Goal: Information Seeking & Learning: Compare options

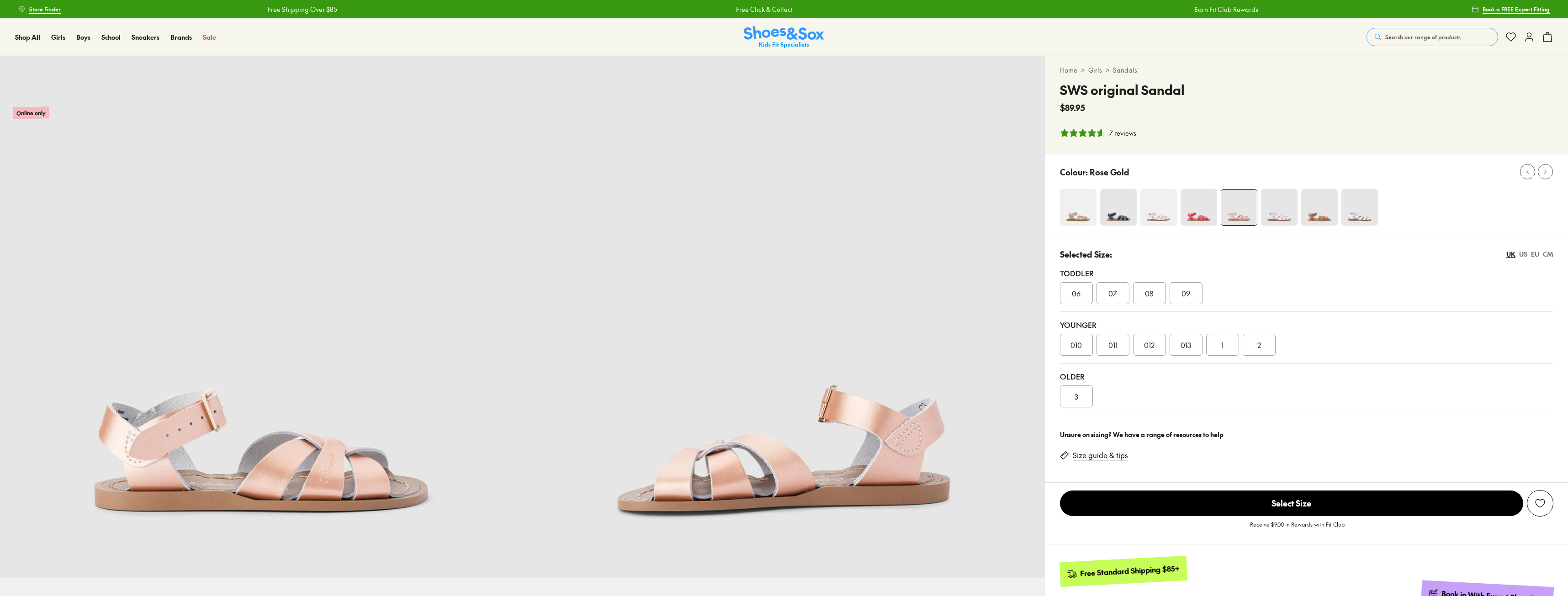
select select "*"
click at [1074, 216] on img at bounding box center [1078, 207] width 37 height 37
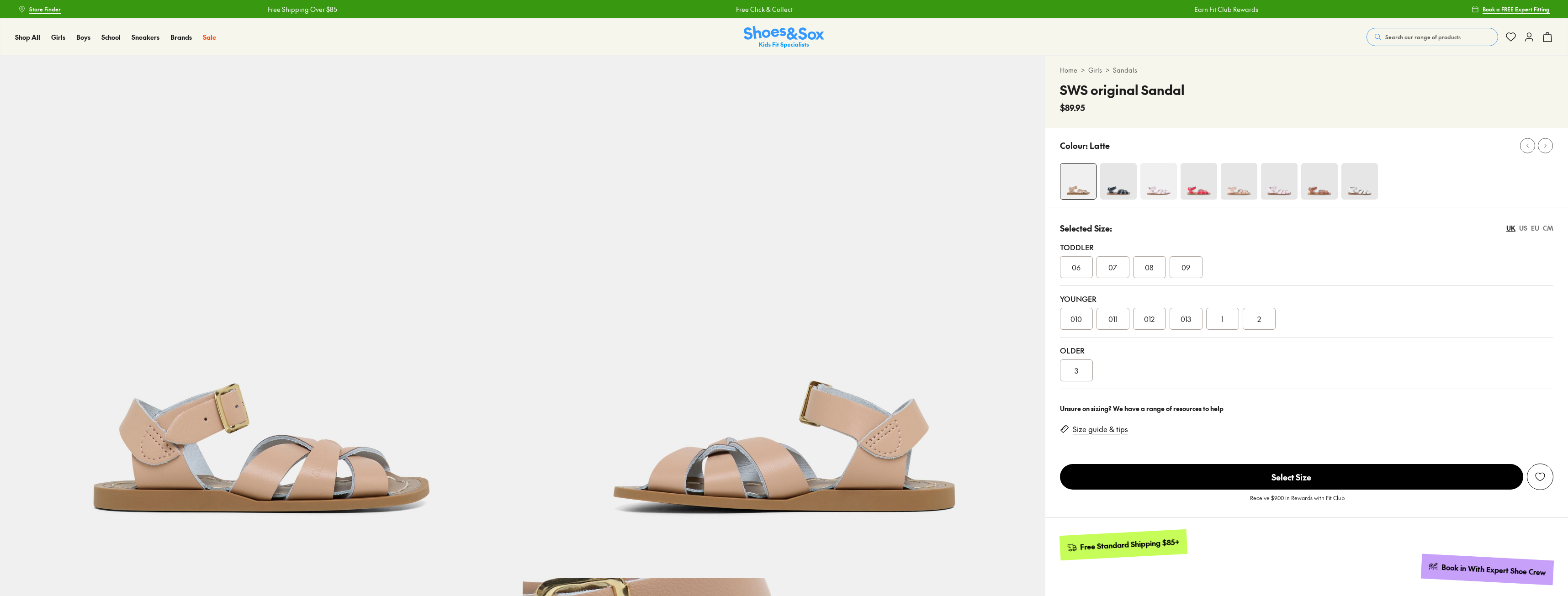
select select "*"
click at [1240, 193] on img at bounding box center [1239, 181] width 37 height 37
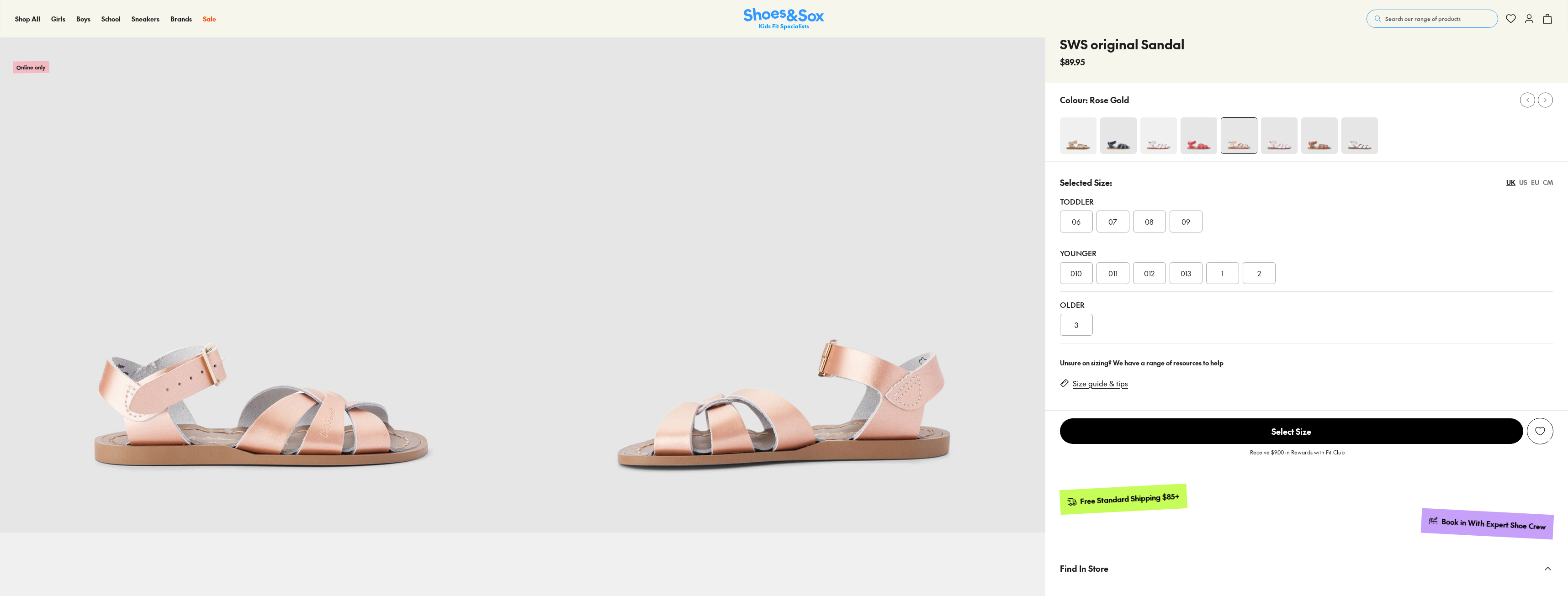
select select "*"
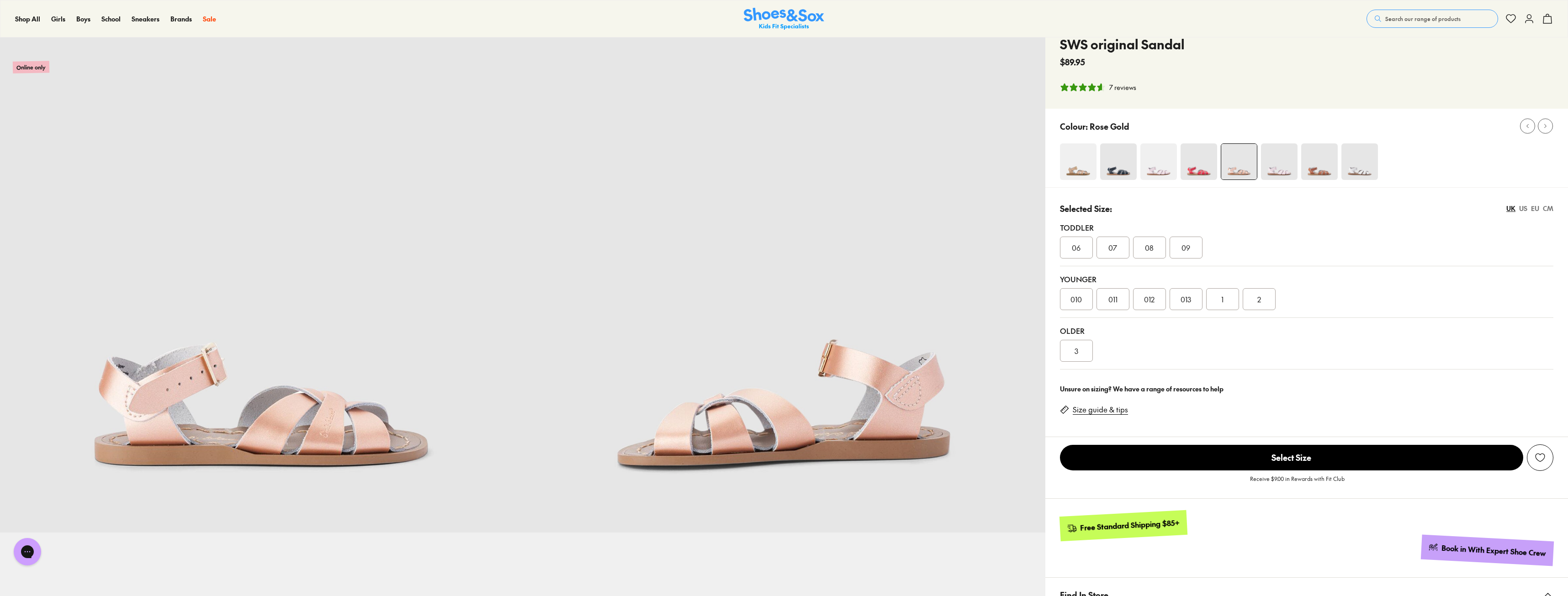
click at [1078, 297] on span "010" at bounding box center [1076, 299] width 12 height 11
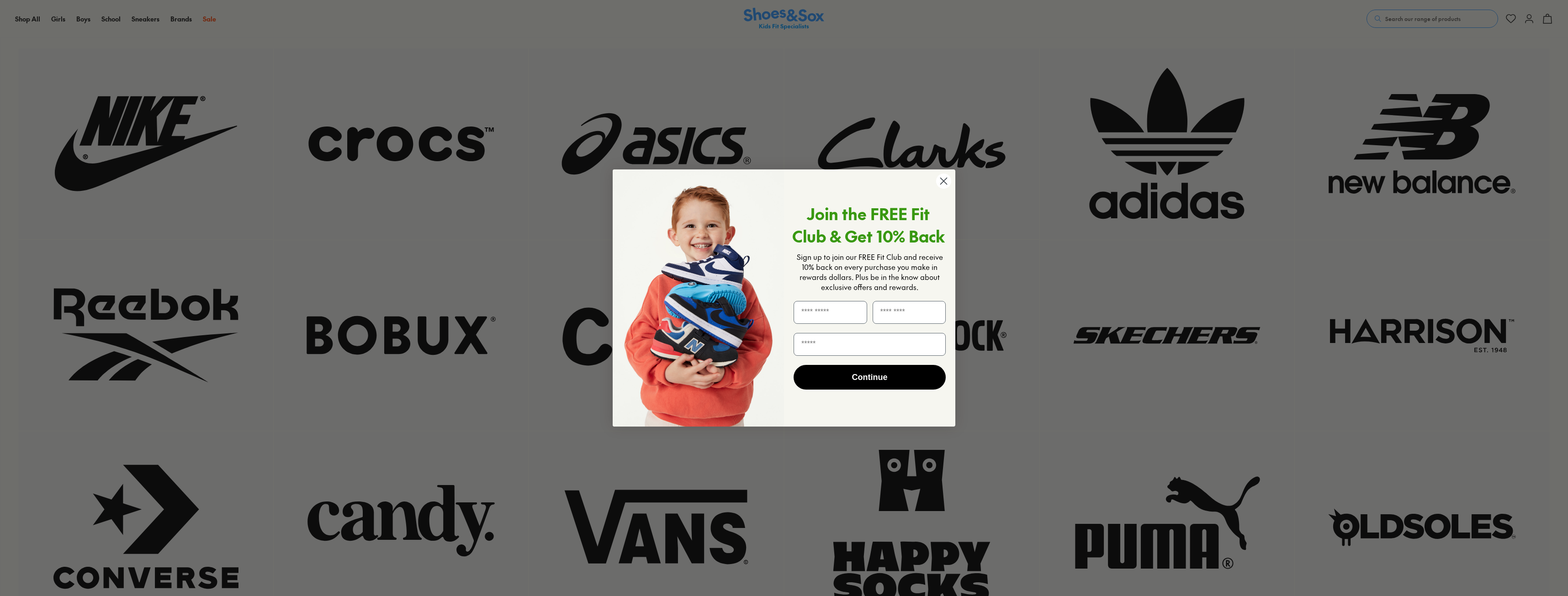
scroll to position [182, 0]
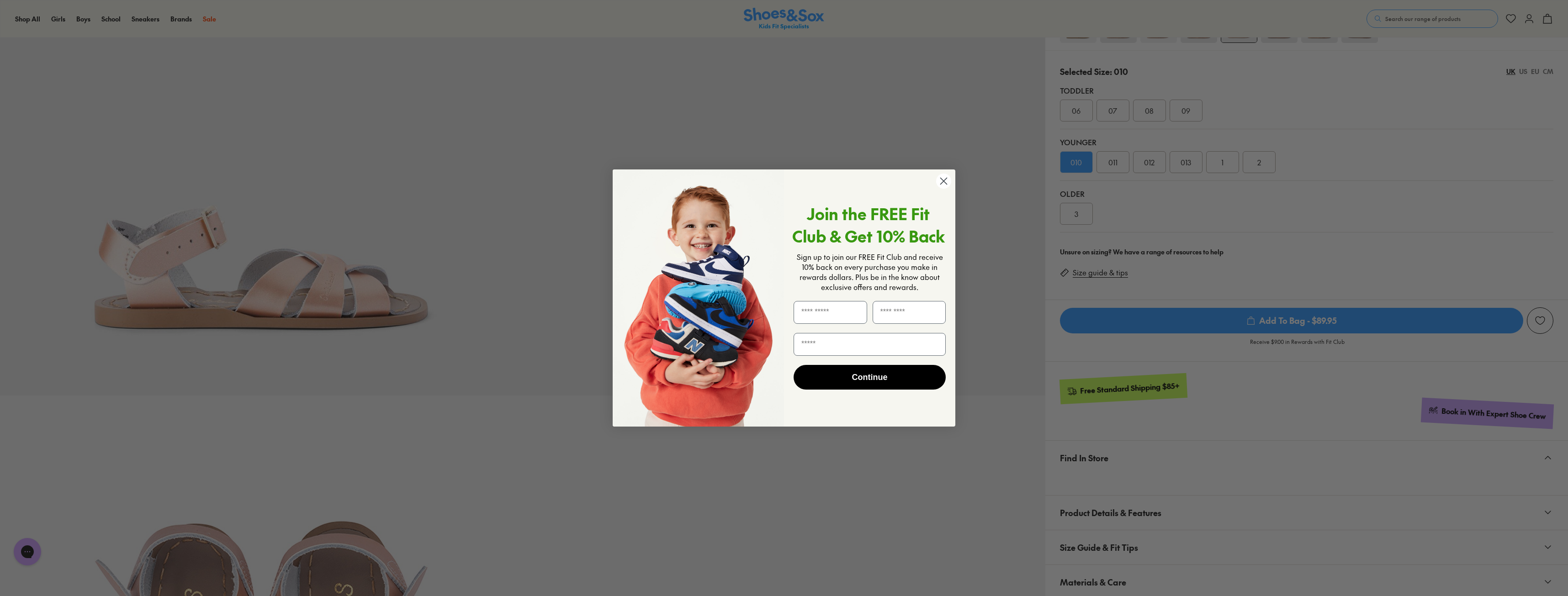
click at [943, 176] on circle "Close dialog" at bounding box center [943, 181] width 15 height 15
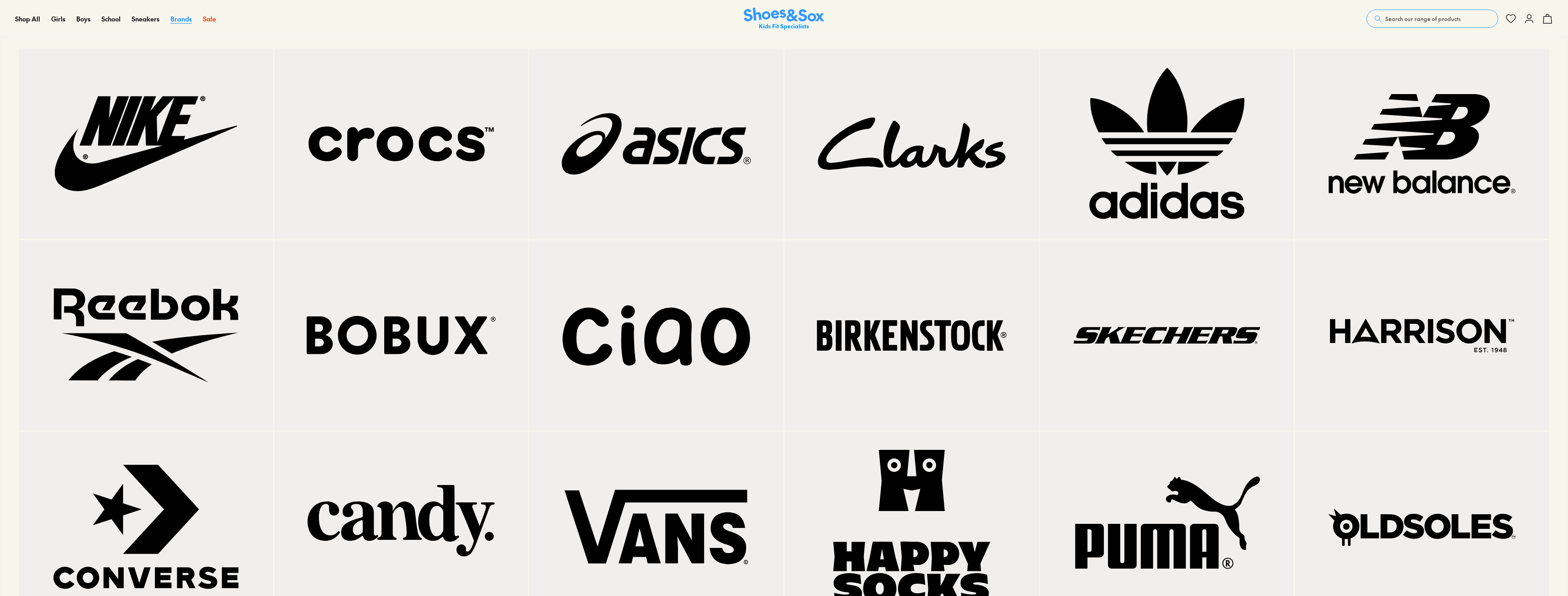
click at [174, 17] on span "Brands" at bounding box center [182, 19] width 22 height 9
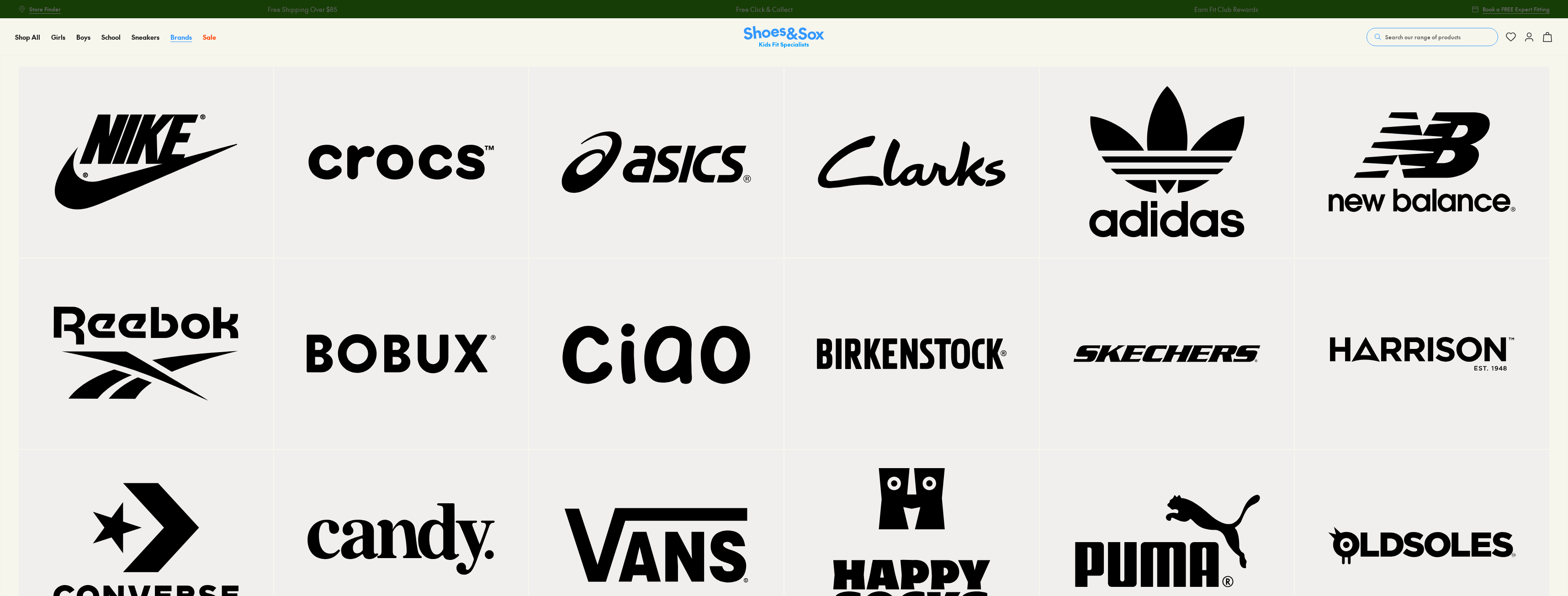
click at [175, 35] on span "Brands" at bounding box center [182, 37] width 22 height 9
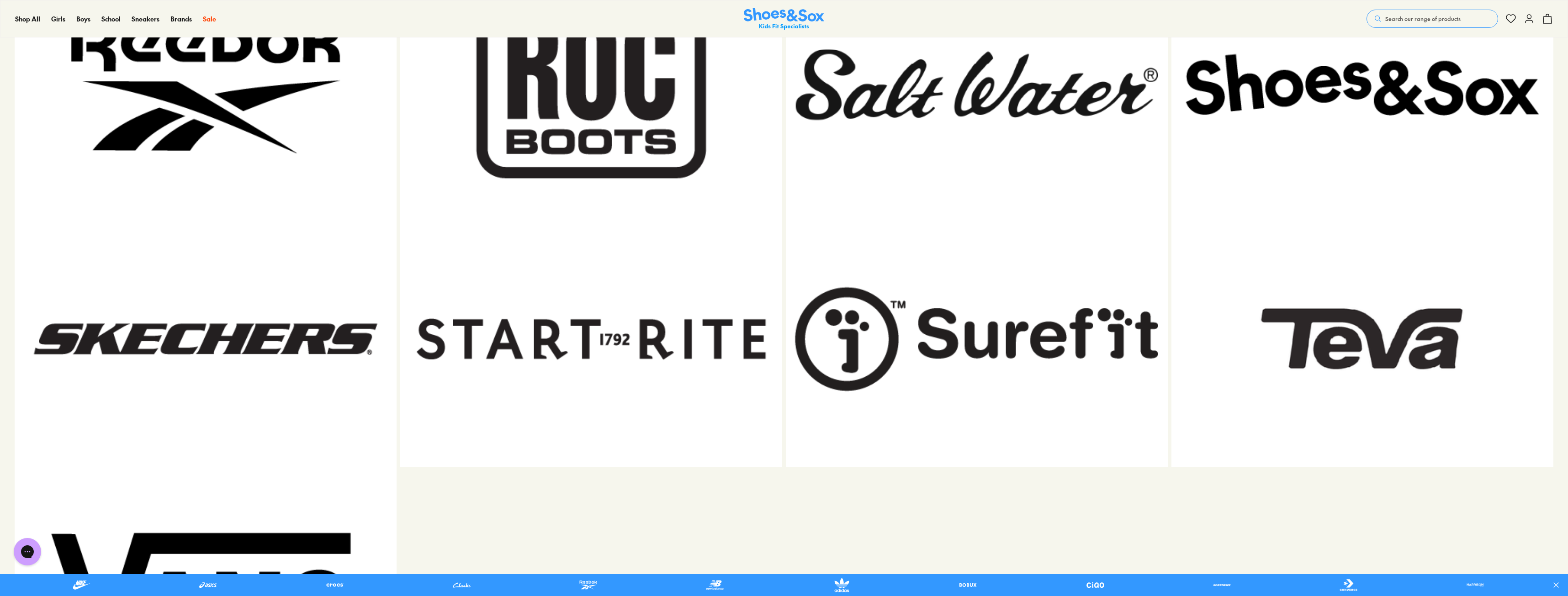
scroll to position [2420, 0]
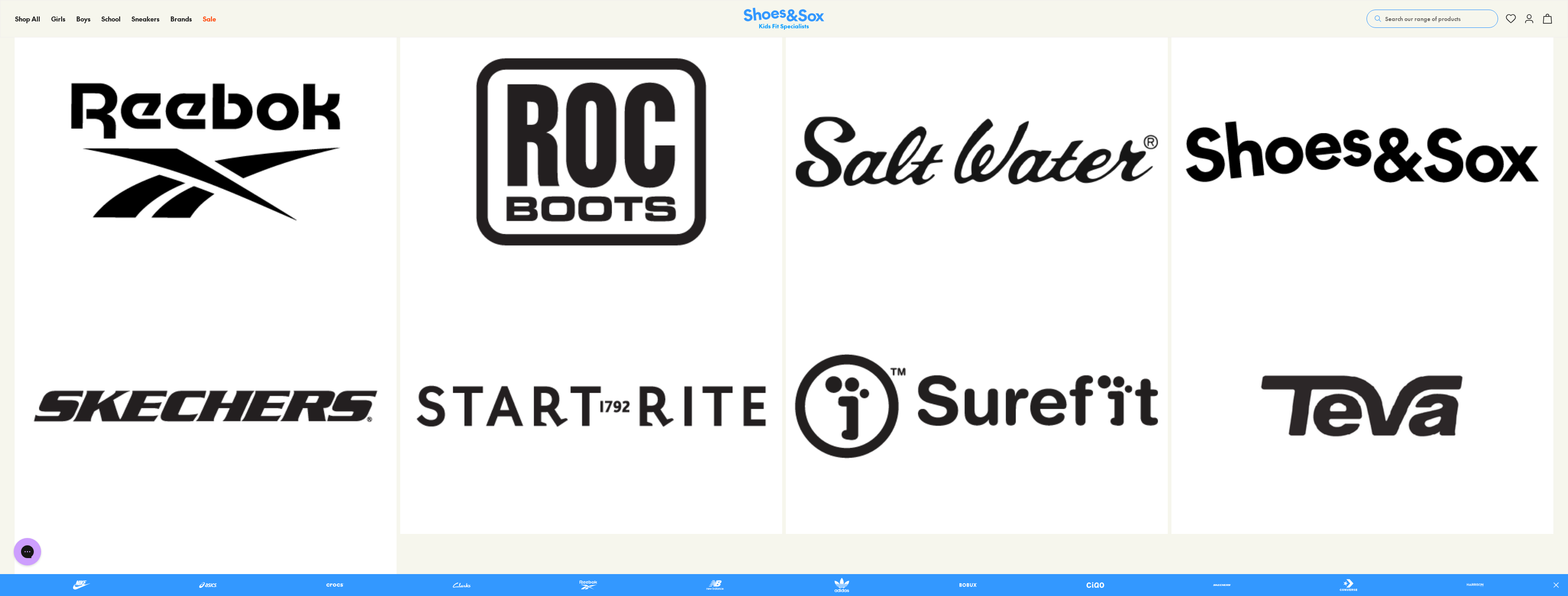
click at [943, 160] on img at bounding box center [977, 152] width 382 height 254
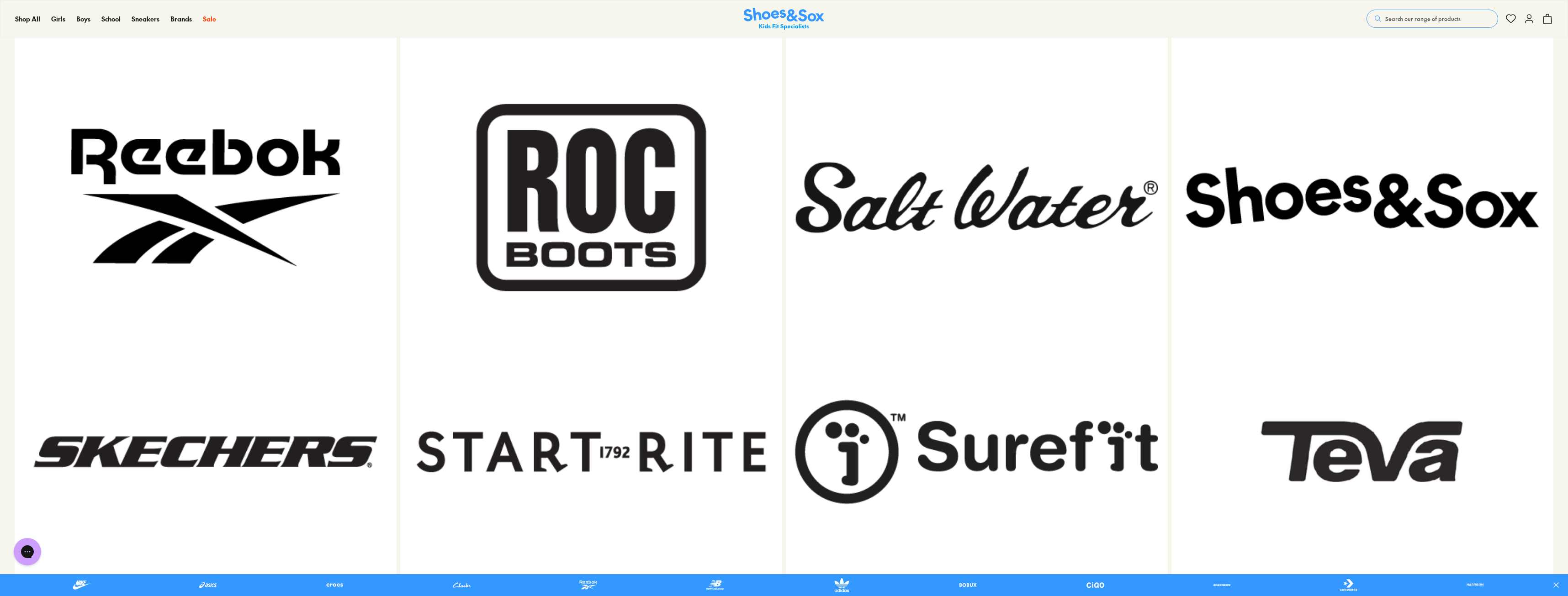
click at [1397, 438] on img at bounding box center [1362, 452] width 382 height 254
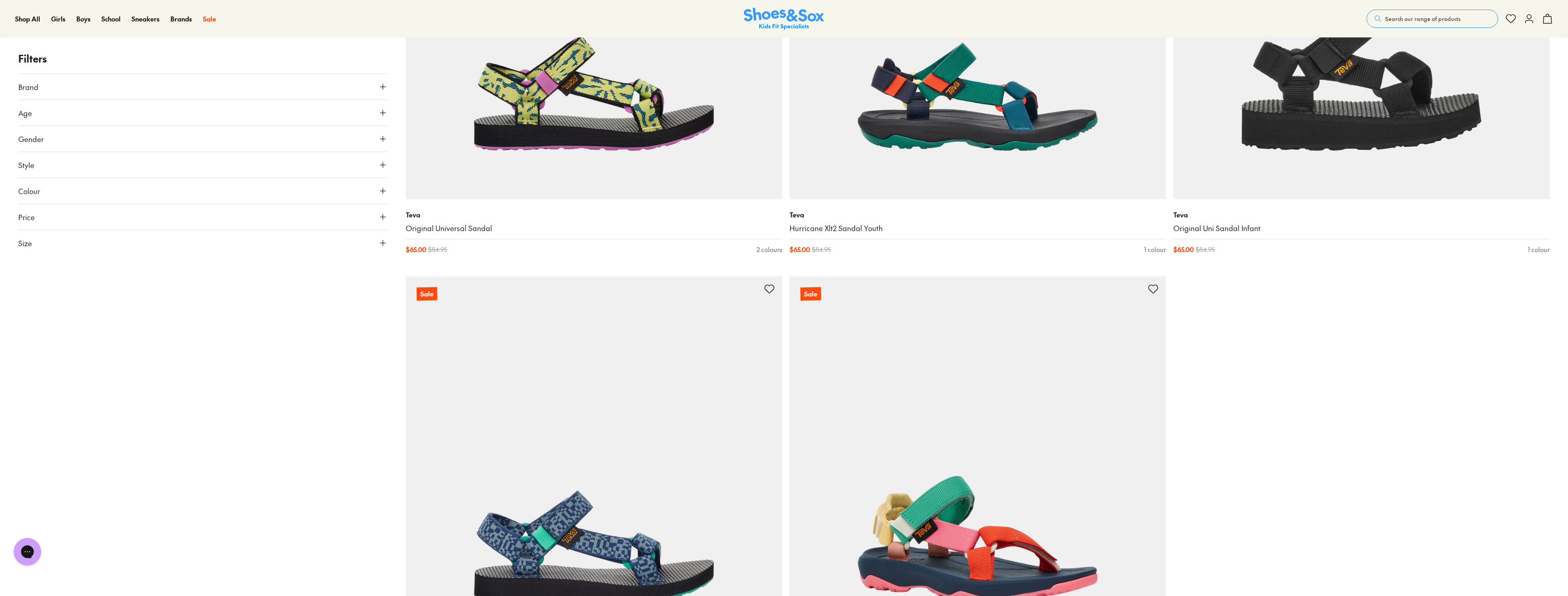
scroll to position [867, 0]
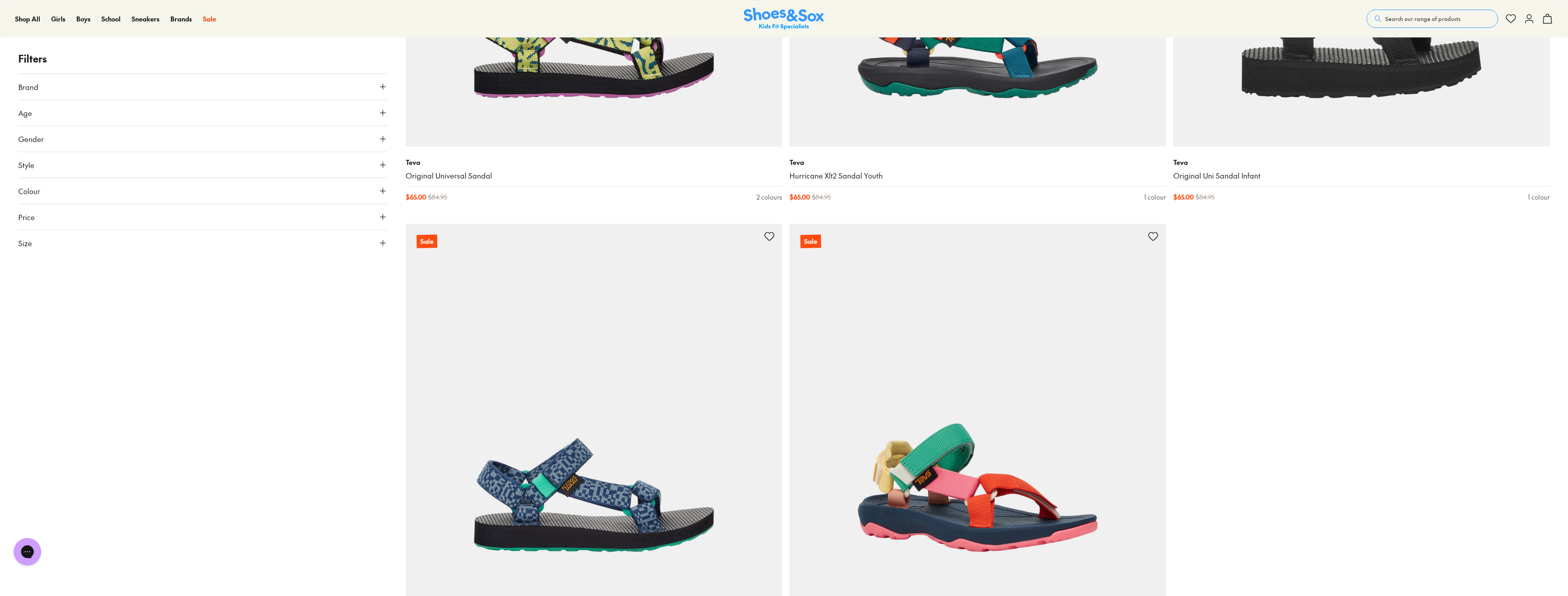
click at [909, 333] on img at bounding box center [978, 411] width 377 height 376
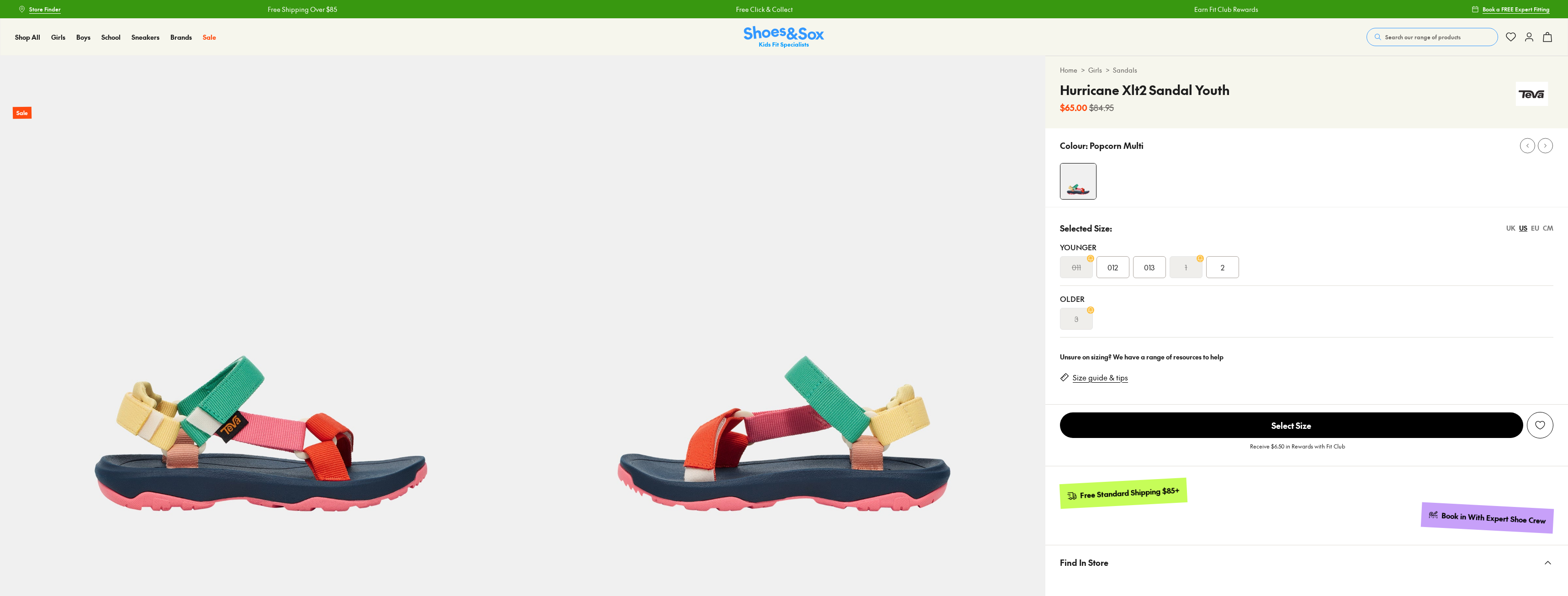
select select "*"
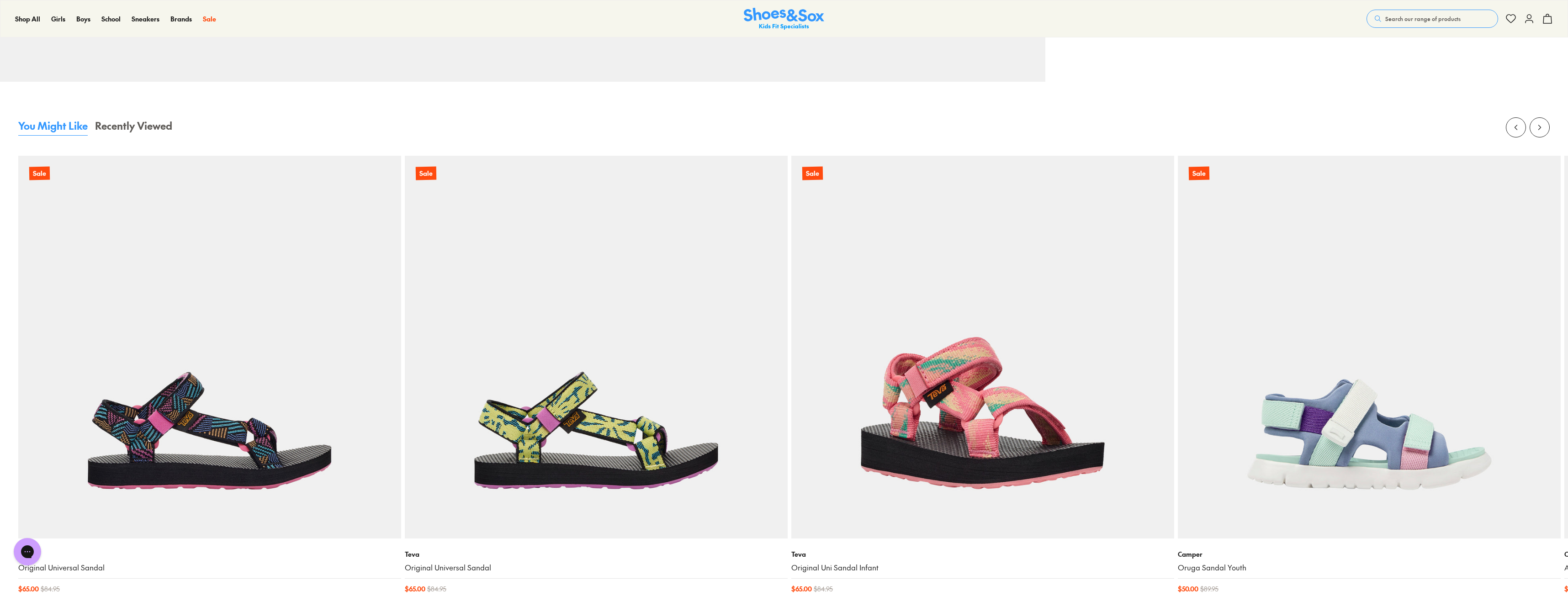
scroll to position [1689, 0]
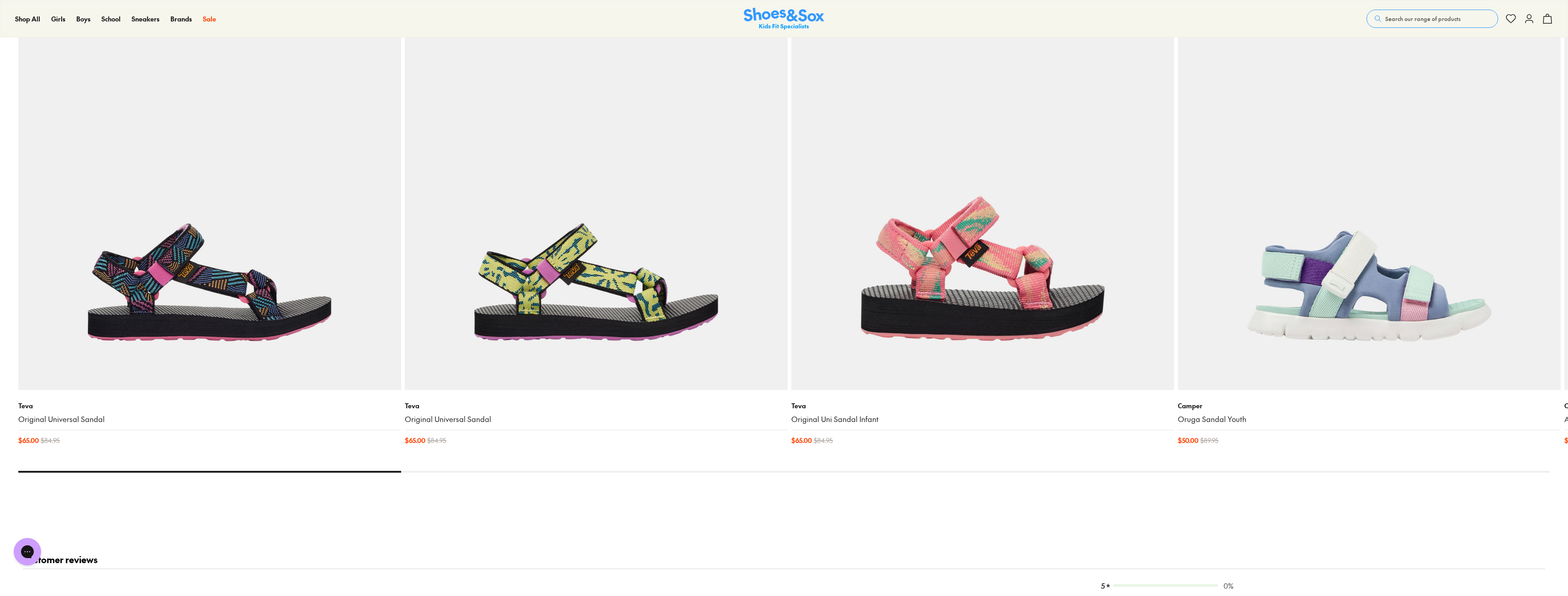
drag, startPoint x: 318, startPoint y: 470, endPoint x: 435, endPoint y: 467, distance: 117.0
click at [438, 467] on x-flickity "Sale Teva Original Universal Sandal $ 65.00 $ 84.95 Sale Teva Original Universa…" at bounding box center [784, 220] width 1531 height 503
click at [432, 472] on div at bounding box center [784, 471] width 1531 height 2
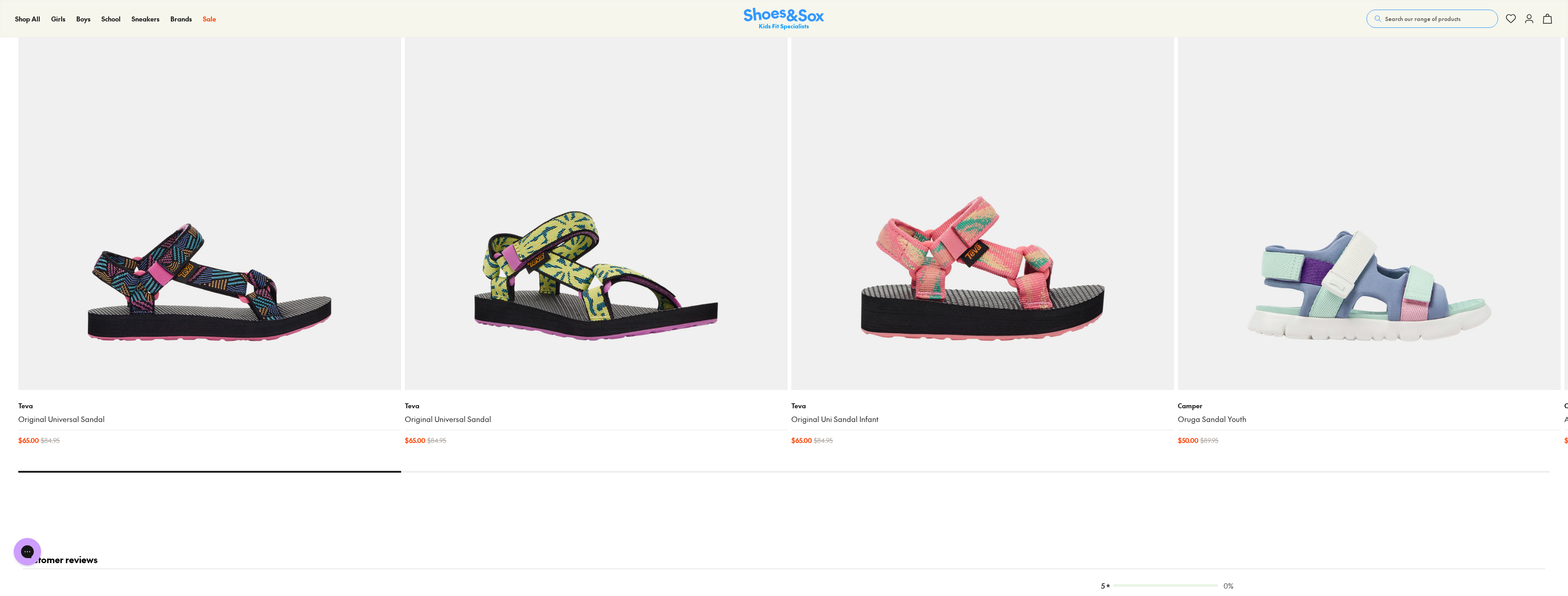
drag, startPoint x: 271, startPoint y: 471, endPoint x: 688, endPoint y: 346, distance: 435.3
click at [519, 450] on x-flickity "Sale Teva Original Universal Sandal $ 65.00 $ 84.95 Sale Teva Original Universa…" at bounding box center [784, 220] width 1531 height 503
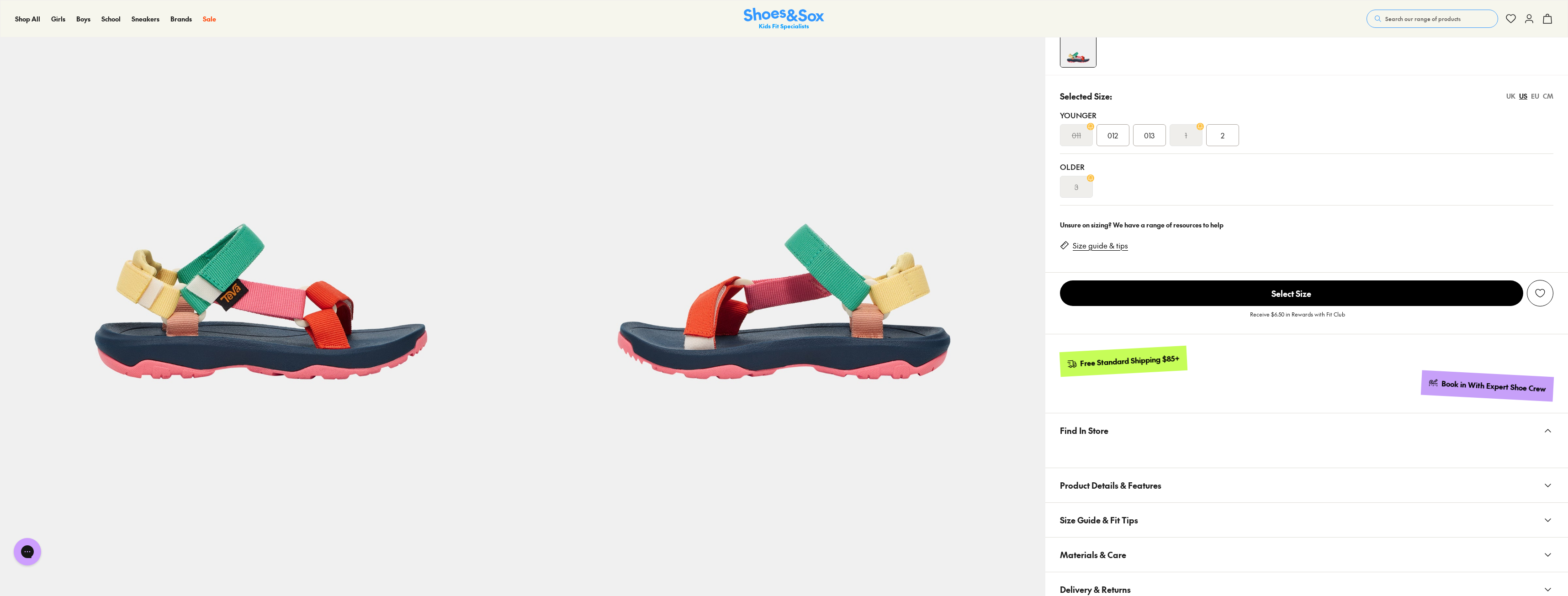
scroll to position [0, 0]
